Goal: Navigation & Orientation: Find specific page/section

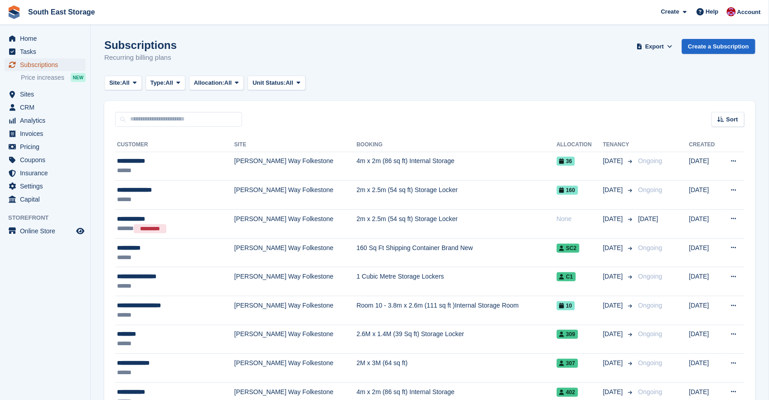
click at [33, 66] on span "Subscriptions" at bounding box center [47, 65] width 54 height 13
click at [31, 136] on span "Invoices" at bounding box center [47, 133] width 54 height 13
